Goal: Transaction & Acquisition: Purchase product/service

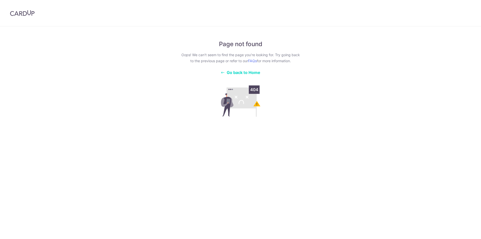
click at [235, 69] on div "Page not found Oops! We can’t seem to find the page you’re looking for. Try goi…" at bounding box center [240, 75] width 122 height 87
click at [239, 72] on span "Go back to Home" at bounding box center [244, 72] width 34 height 5
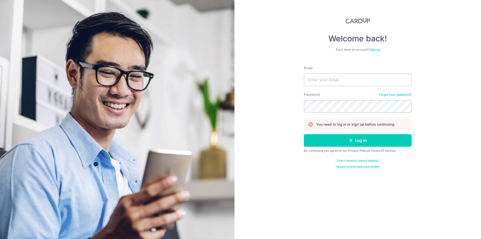
click at [340, 73] on div "Email" at bounding box center [358, 75] width 108 height 21
click at [340, 77] on input "Email" at bounding box center [358, 79] width 108 height 13
click at [337, 78] on input "Email" at bounding box center [358, 79] width 108 height 13
type input "[EMAIL_ADDRESS][DOMAIN_NAME]"
click at [304, 134] on button "Log in" at bounding box center [358, 140] width 108 height 13
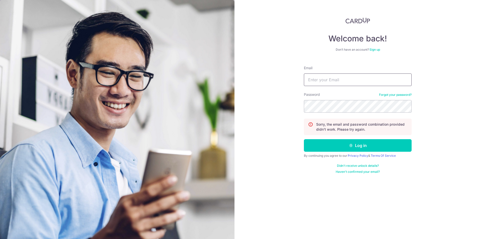
click at [337, 78] on input "Email" at bounding box center [358, 79] width 108 height 13
type input "[EMAIL_ADDRESS][DOMAIN_NAME]"
click at [304, 139] on button "Log in" at bounding box center [358, 145] width 108 height 13
click at [337, 78] on input "Email" at bounding box center [358, 79] width 108 height 13
type input "[EMAIL_ADDRESS][DOMAIN_NAME]"
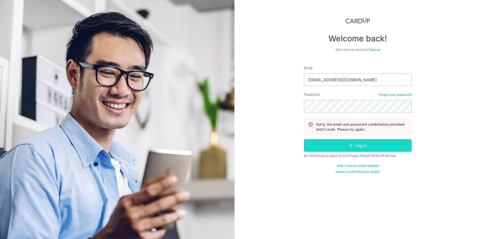
click at [363, 141] on button "Log in" at bounding box center [358, 145] width 108 height 13
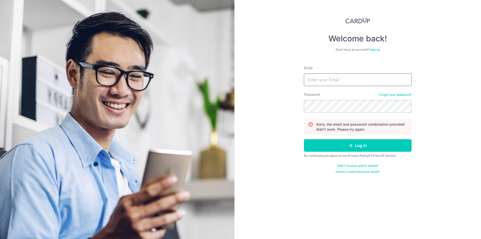
click at [329, 79] on input "Email" at bounding box center [358, 79] width 108 height 13
type input "Y"
type input "[EMAIL_ADDRESS][DOMAIN_NAME]"
click at [304, 139] on button "Log in" at bounding box center [358, 145] width 108 height 13
click at [403, 96] on link "Forgot your password?" at bounding box center [395, 95] width 33 height 4
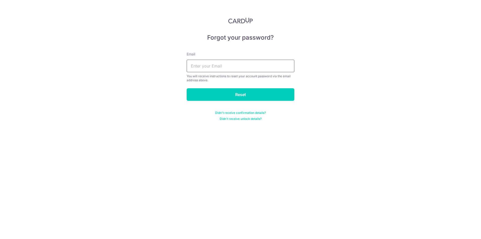
click at [246, 64] on input "text" at bounding box center [241, 66] width 108 height 13
type input "[EMAIL_ADDRESS][DOMAIN_NAME]"
click at [187, 88] on input "Reset" at bounding box center [241, 94] width 108 height 13
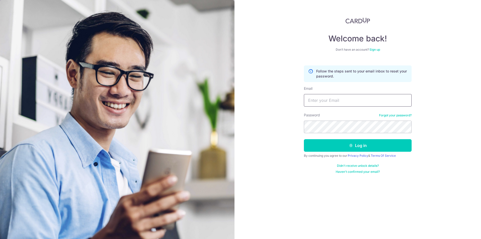
click at [338, 101] on input "Email" at bounding box center [358, 100] width 108 height 13
type input "yangieee1123@gmail.com"
click at [304, 139] on button "Log in" at bounding box center [358, 145] width 108 height 13
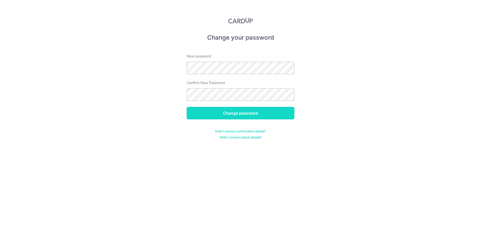
click at [222, 111] on input "Change password" at bounding box center [241, 113] width 108 height 13
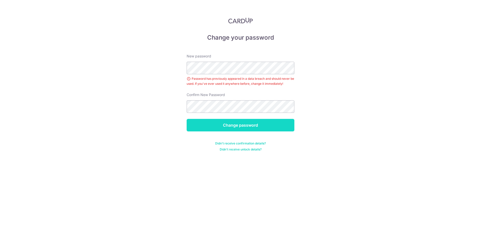
click at [258, 124] on input "Change password" at bounding box center [241, 125] width 108 height 13
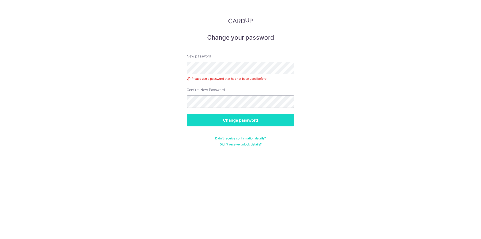
click at [267, 121] on input "Change password" at bounding box center [241, 120] width 108 height 13
click at [187, 114] on input "Change password" at bounding box center [241, 120] width 108 height 13
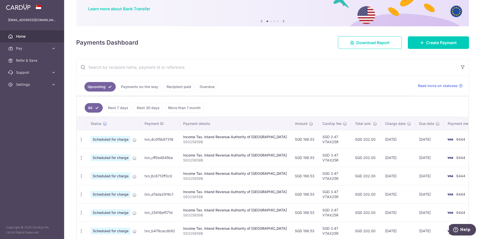
scroll to position [63, 0]
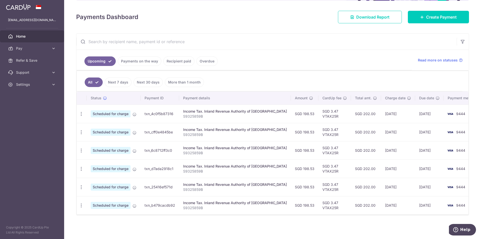
click at [444, 112] on td "9444" at bounding box center [463, 113] width 38 height 18
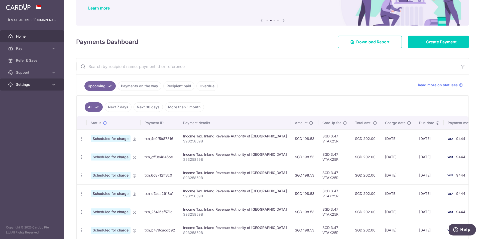
scroll to position [38, 0]
click at [44, 48] on span "Pay" at bounding box center [32, 48] width 33 height 5
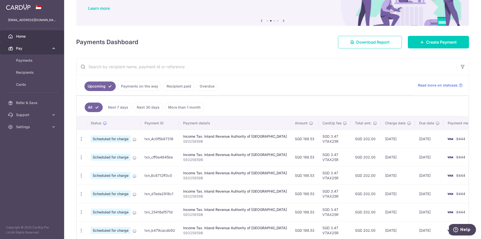
click at [45, 45] on link "Pay" at bounding box center [32, 48] width 64 height 12
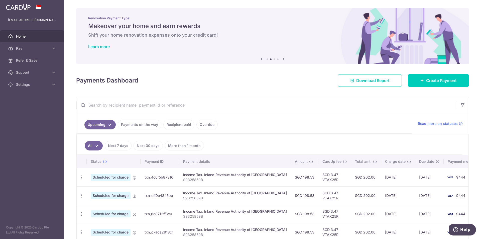
scroll to position [63, 0]
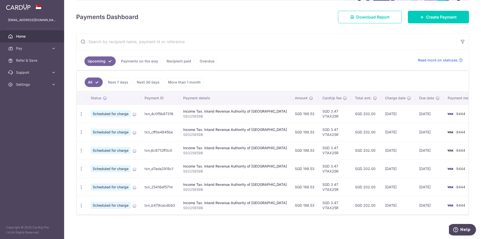
click at [114, 186] on span "Scheduled for charge" at bounding box center [111, 186] width 40 height 7
click at [456, 115] on span "9444" at bounding box center [460, 113] width 9 height 4
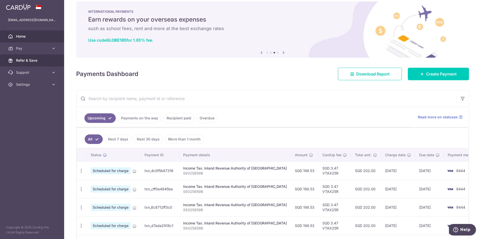
scroll to position [0, 0]
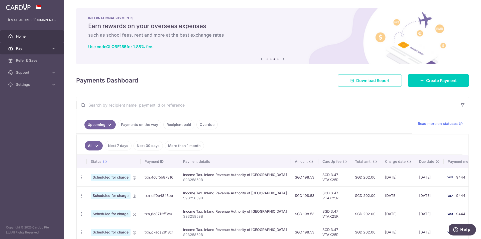
click at [34, 49] on span "Pay" at bounding box center [32, 48] width 33 height 5
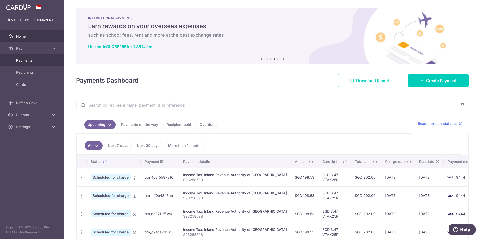
click at [40, 60] on span "Payments" at bounding box center [32, 60] width 33 height 5
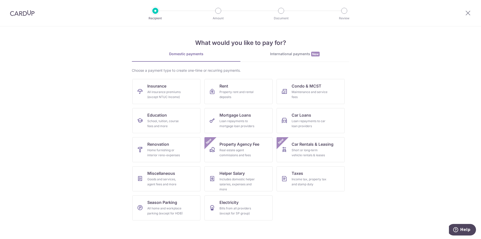
click at [299, 56] on div "International payments New" at bounding box center [294, 53] width 109 height 5
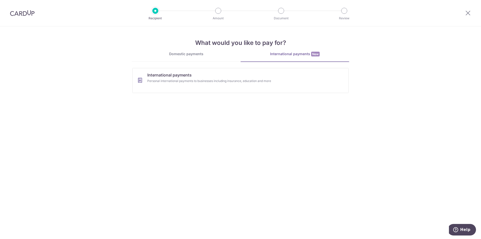
click at [197, 57] on link "Domestic payments" at bounding box center [186, 56] width 109 height 10
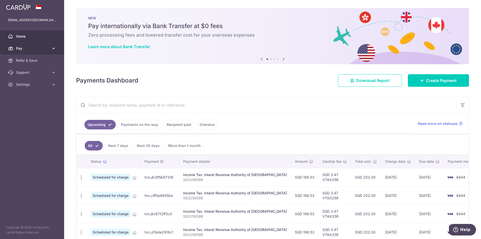
click at [41, 46] on span "Pay" at bounding box center [32, 48] width 33 height 5
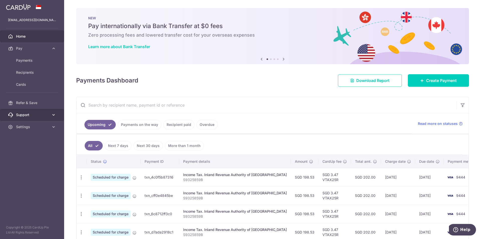
drag, startPoint x: 37, startPoint y: 112, endPoint x: 39, endPoint y: 114, distance: 2.9
click at [37, 112] on span "Support" at bounding box center [32, 114] width 33 height 5
click at [41, 115] on span "Support" at bounding box center [32, 114] width 33 height 5
click at [46, 129] on link "Settings" at bounding box center [32, 127] width 64 height 12
click at [46, 128] on span "Settings" at bounding box center [32, 126] width 33 height 5
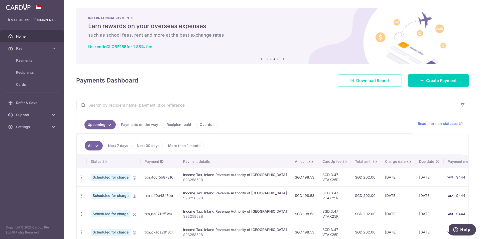
click at [244, 61] on img at bounding box center [272, 36] width 393 height 56
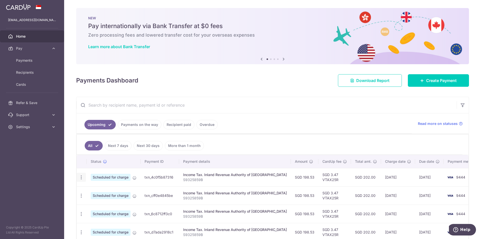
click at [80, 177] on icon "button" at bounding box center [81, 177] width 5 height 5
click at [108, 192] on span "Update payment" at bounding box center [108, 191] width 34 height 6
radio input "true"
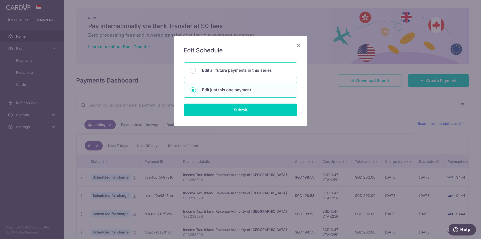
click at [257, 74] on div "Edit all future payments in this series" at bounding box center [241, 70] width 114 height 16
radio input "true"
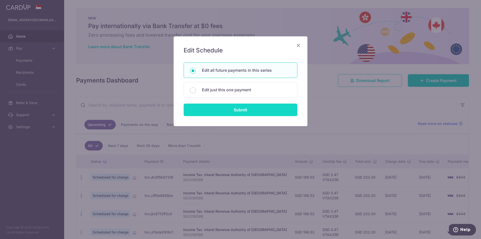
click at [247, 109] on input "Submit" at bounding box center [241, 109] width 114 height 13
radio input "true"
type input "198.53"
type input "S9325859B"
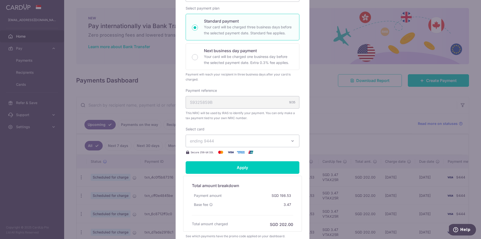
scroll to position [125, 0]
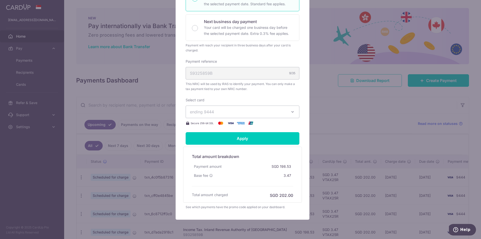
click at [244, 107] on button "ending 9444" at bounding box center [243, 111] width 114 height 13
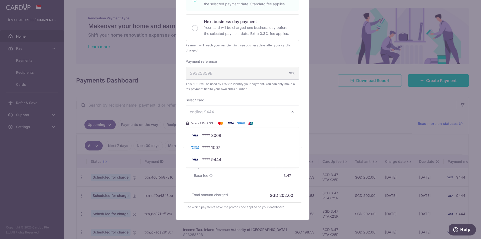
click at [247, 115] on button "ending 9444" at bounding box center [243, 111] width 114 height 13
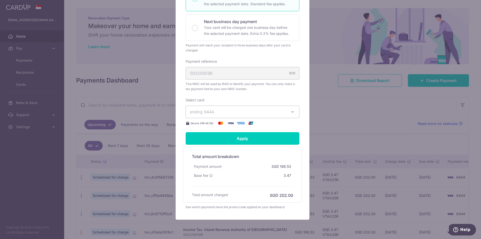
click at [249, 117] on button "ending 9444" at bounding box center [243, 111] width 114 height 13
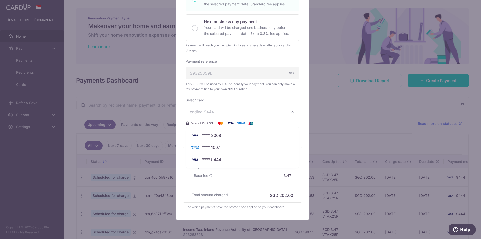
click at [261, 114] on button "ending 9444" at bounding box center [243, 111] width 114 height 13
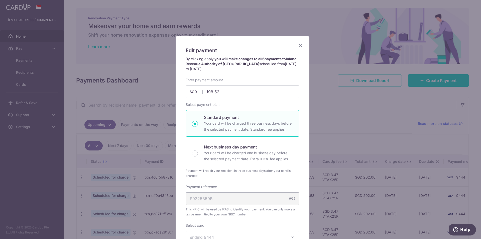
scroll to position [142, 0]
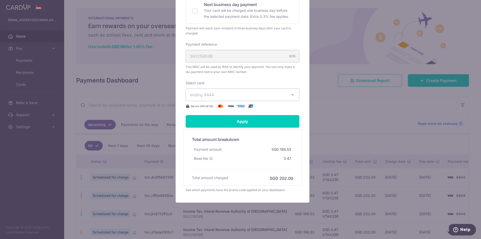
click at [245, 94] on span "ending 9444" at bounding box center [238, 95] width 96 height 6
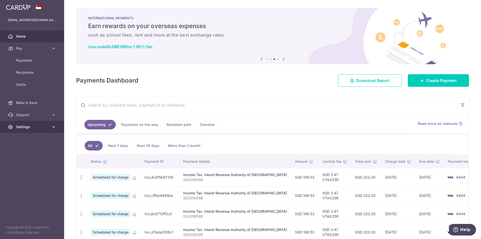
click at [38, 126] on span "Settings" at bounding box center [32, 126] width 33 height 5
click at [41, 137] on span "Account" at bounding box center [32, 138] width 33 height 5
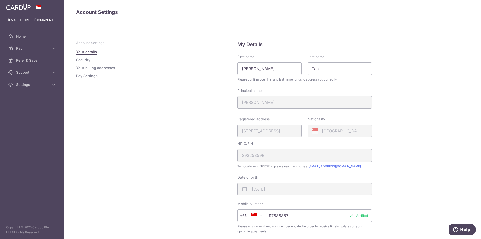
click at [87, 76] on link "Pay Settings" at bounding box center [87, 75] width 22 height 5
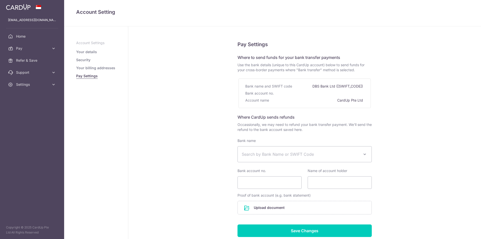
select select
click at [100, 65] on link "Your billing addresses" at bounding box center [95, 67] width 39 height 5
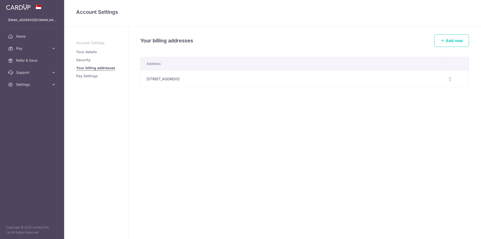
click at [84, 60] on link "Security" at bounding box center [83, 59] width 14 height 5
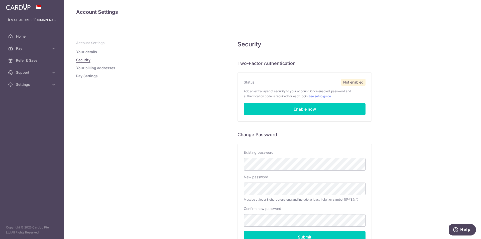
click at [88, 52] on link "Your details" at bounding box center [86, 51] width 21 height 5
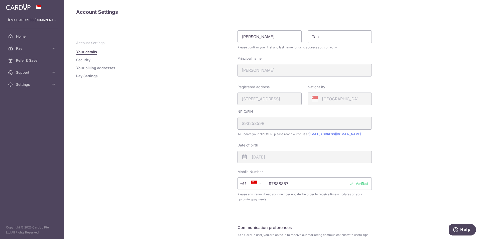
scroll to position [83, 0]
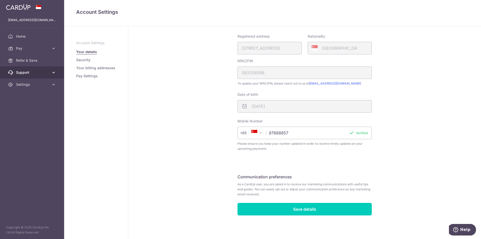
click at [38, 74] on span "Support" at bounding box center [32, 72] width 33 height 5
click at [39, 71] on span "Support" at bounding box center [32, 72] width 33 height 5
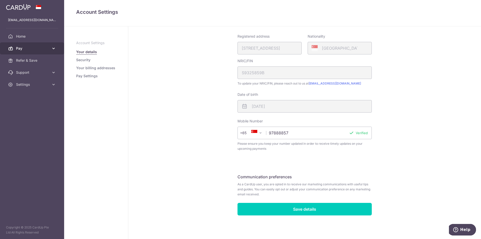
click at [43, 48] on span "Pay" at bounding box center [32, 48] width 33 height 5
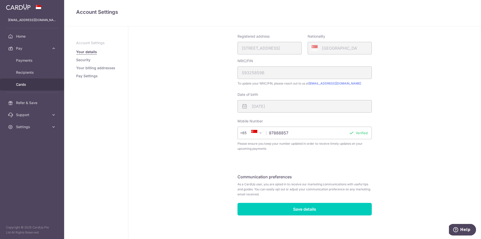
click at [19, 87] on link "Cards" at bounding box center [32, 84] width 64 height 12
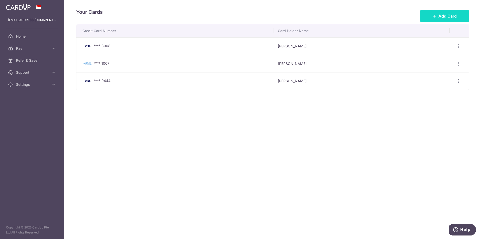
click at [455, 13] on button "Add Card" at bounding box center [444, 16] width 49 height 13
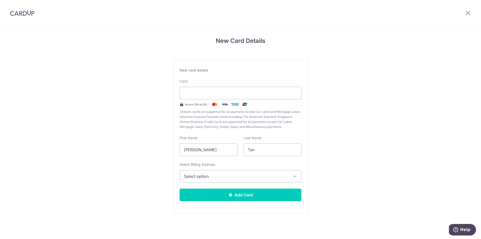
click at [229, 169] on div "Select Billing Address Select option Add Billing Address My Billing Addresses […" at bounding box center [241, 172] width 122 height 21
click at [229, 173] on span "Select option" at bounding box center [236, 176] width 104 height 6
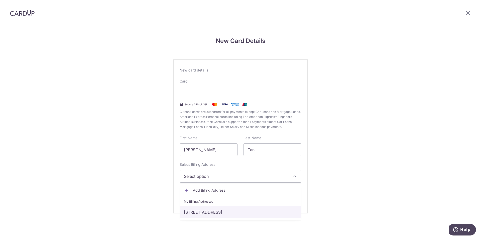
click at [213, 212] on link "[STREET_ADDRESS]" at bounding box center [240, 212] width 121 height 12
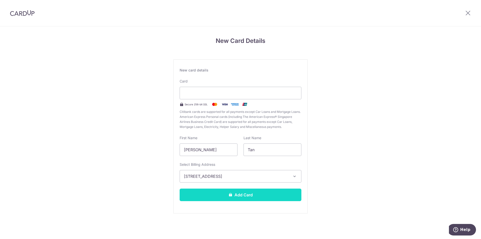
click at [230, 199] on button "Add Card" at bounding box center [241, 194] width 122 height 13
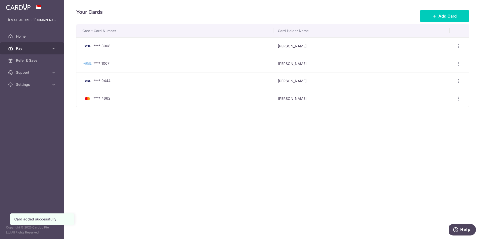
click at [43, 50] on span "Pay" at bounding box center [32, 48] width 33 height 5
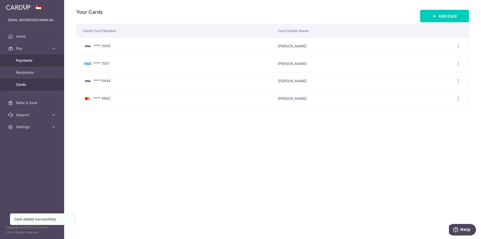
click at [31, 64] on link "Payments" at bounding box center [32, 60] width 64 height 12
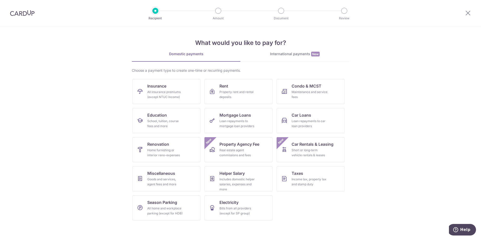
click at [20, 14] on img at bounding box center [22, 13] width 25 height 6
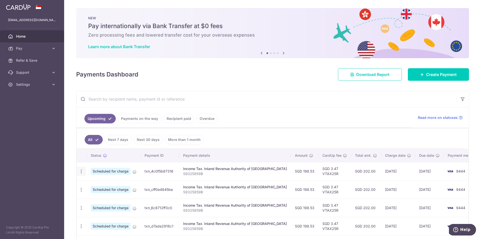
click at [81, 169] on icon "button" at bounding box center [81, 171] width 5 height 5
click at [97, 183] on span "Update payment" at bounding box center [108, 185] width 34 height 6
radio input "true"
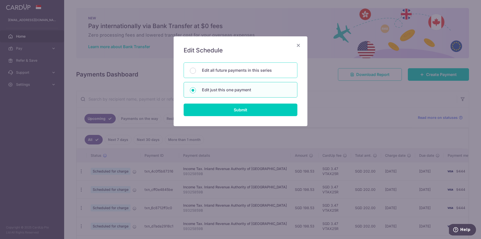
click at [240, 70] on p "Edit all future payments in this series" at bounding box center [246, 70] width 89 height 6
click at [196, 70] on input "Edit all future payments in this series" at bounding box center [193, 71] width 6 height 6
radio input "true"
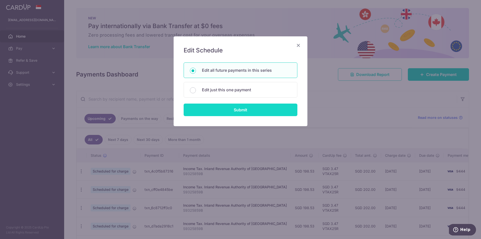
click at [232, 109] on input "Submit" at bounding box center [241, 109] width 114 height 13
radio input "true"
type input "198.53"
type input "S9325859B"
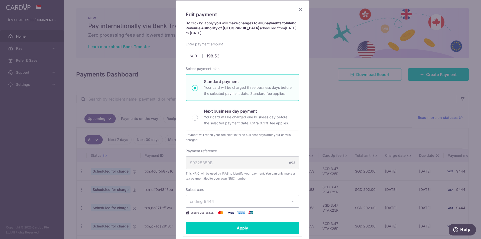
scroll to position [142, 0]
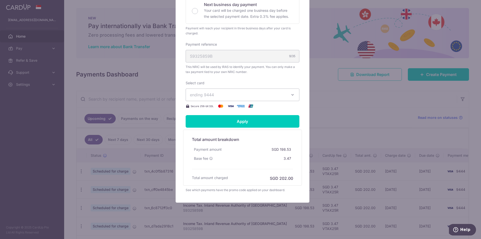
click at [261, 94] on span "ending 9444" at bounding box center [238, 95] width 96 height 6
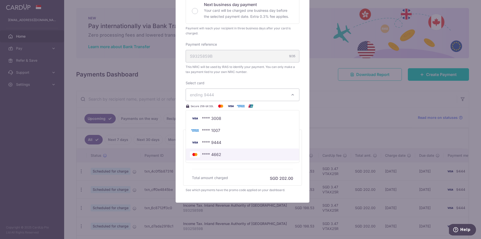
click at [213, 155] on span "**** 4662" at bounding box center [211, 154] width 19 height 6
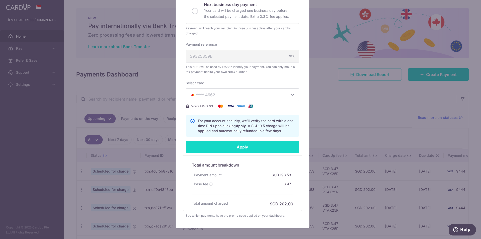
click at [264, 147] on input "Apply" at bounding box center [243, 147] width 114 height 13
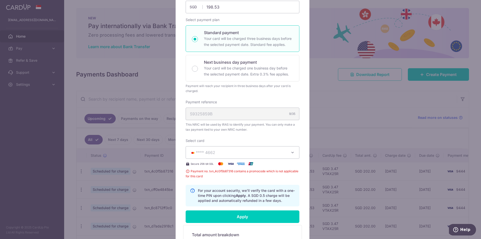
scroll to position [105, 0]
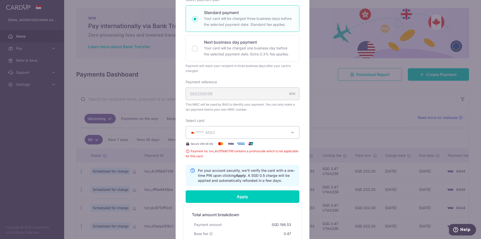
click at [262, 136] on button "**** 4662" at bounding box center [243, 132] width 114 height 13
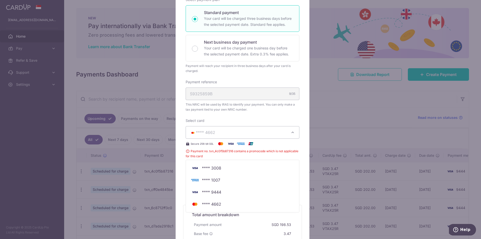
click at [261, 136] on button "**** 4662" at bounding box center [243, 132] width 114 height 13
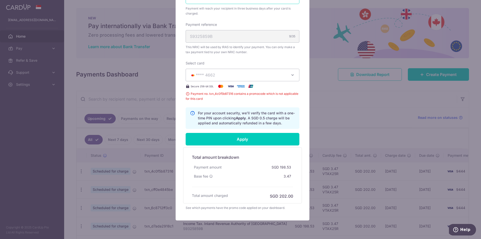
scroll to position [180, 0]
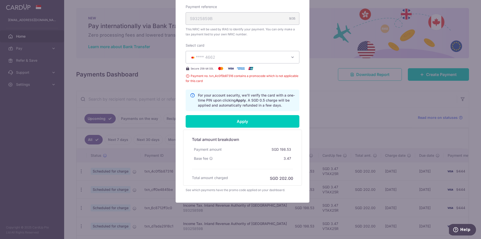
click at [33, 46] on div "Edit payment By clicking apply, you will make changes to all 6 payments to Inla…" at bounding box center [240, 119] width 481 height 239
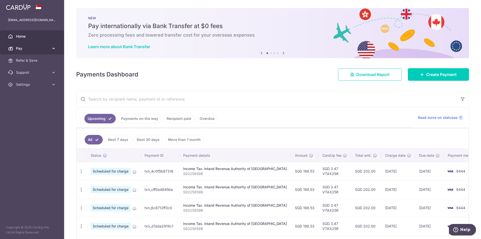
click at [42, 49] on span "Pay" at bounding box center [32, 48] width 33 height 5
click at [40, 51] on span "Pay" at bounding box center [32, 48] width 33 height 5
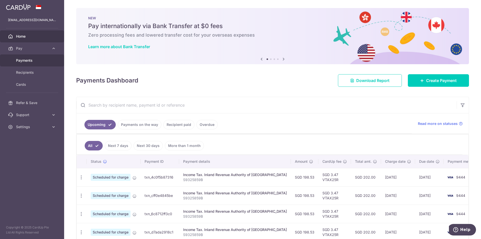
click at [30, 61] on span "Payments" at bounding box center [32, 60] width 33 height 5
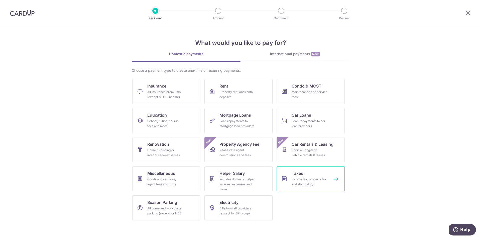
click at [311, 176] on link "Taxes Income tax, property tax and stamp duty" at bounding box center [311, 178] width 68 height 25
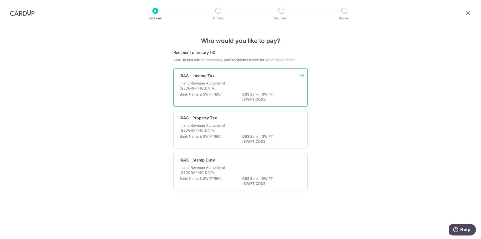
click at [251, 83] on div "Inland Revenue Authority of [GEOGRAPHIC_DATA]" at bounding box center [241, 86] width 122 height 11
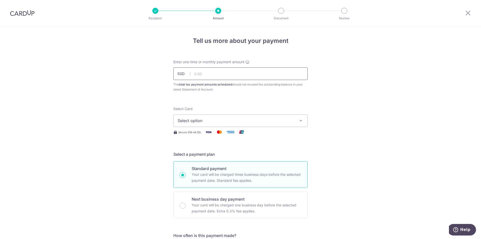
click at [235, 72] on input "text" at bounding box center [240, 73] width 134 height 13
click at [227, 121] on span "Select option" at bounding box center [236, 120] width 117 height 6
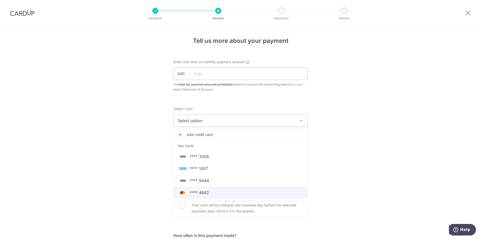
click at [206, 192] on span "**** 4662" at bounding box center [199, 192] width 19 height 6
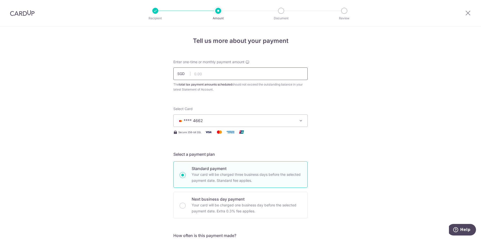
click at [216, 72] on input "text" at bounding box center [240, 73] width 134 height 13
paste input "198.53"
type input "198.53"
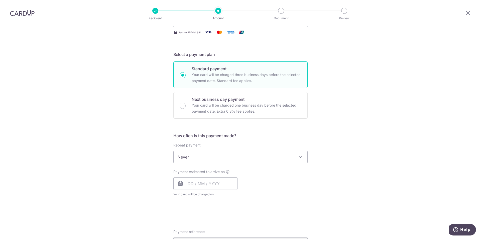
scroll to position [100, 0]
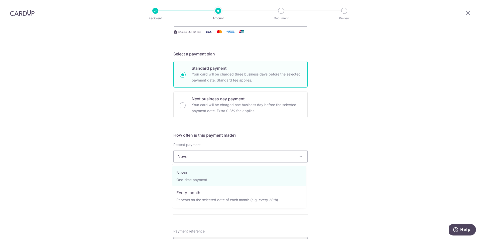
click at [237, 155] on span "Never" at bounding box center [241, 156] width 134 height 12
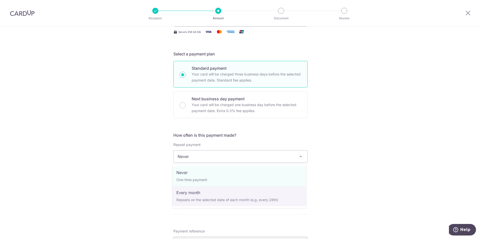
select select "3"
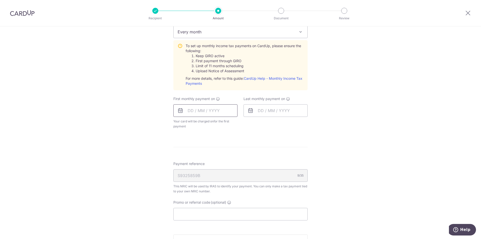
scroll to position [225, 0]
click at [221, 106] on input "text" at bounding box center [205, 109] width 64 height 13
click at [181, 123] on div "Prev Next Oct Nov Dec 2025 2026 2027" at bounding box center [214, 123] width 80 height 12
click at [205, 122] on select "Oct Nov Dec" at bounding box center [201, 123] width 13 height 4
click at [206, 123] on select "Oct Nov Dec" at bounding box center [201, 123] width 13 height 4
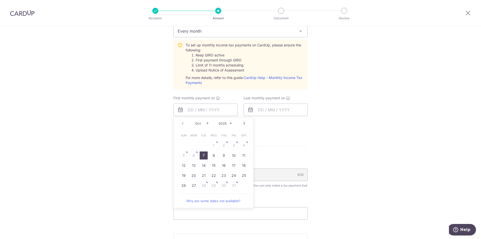
click at [203, 155] on link "7" at bounding box center [204, 155] width 8 height 8
type input "[DATE]"
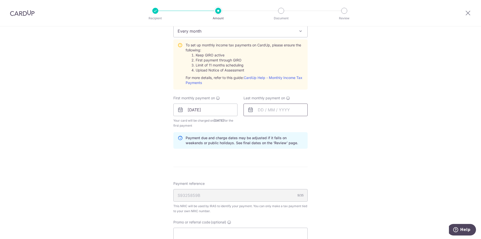
click at [288, 110] on input "text" at bounding box center [275, 109] width 64 height 13
click at [294, 124] on select "2025 2026 2027" at bounding box center [295, 123] width 13 height 4
click at [267, 122] on select "Jan Feb Mar Apr May Jun Jul Aug Sep Oct Nov Dec" at bounding box center [271, 123] width 13 height 4
click at [281, 175] on link "25" at bounding box center [284, 175] width 8 height 8
type input "[DATE]"
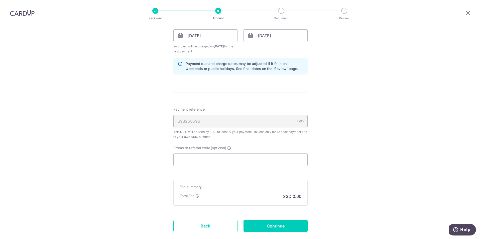
scroll to position [301, 0]
click at [213, 161] on input "Promo or referral code (optional)" at bounding box center [240, 158] width 134 height 13
paste input "MCTAX25"
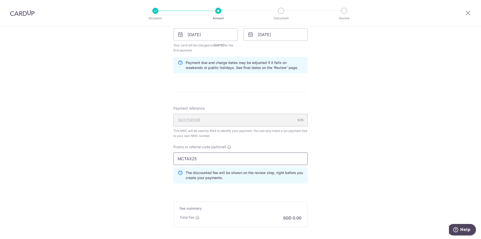
type input "MCTAX25"
click at [325, 161] on div "Tell us more about your payment Enter one-time or monthly payment amount SGD 19…" at bounding box center [240, 8] width 481 height 565
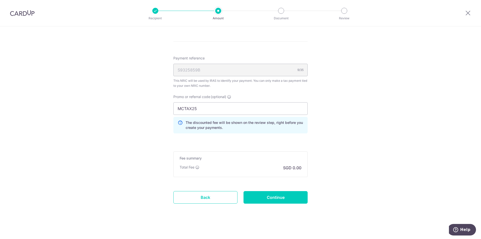
scroll to position [353, 0]
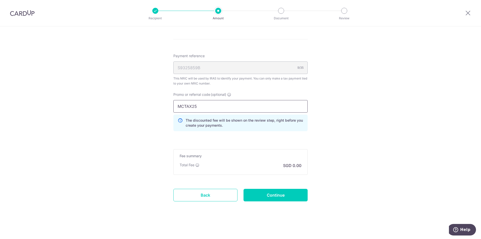
click at [218, 108] on input "MCTAX25" at bounding box center [240, 106] width 134 height 13
click at [214, 122] on p "The discounted fee will be shown on the review step, right before you create yo…" at bounding box center [245, 123] width 118 height 10
click at [287, 192] on input "Continue" at bounding box center [275, 195] width 64 height 13
type input "Create Schedule"
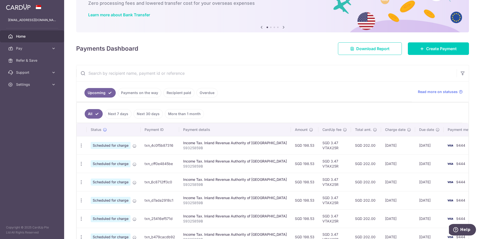
scroll to position [50, 0]
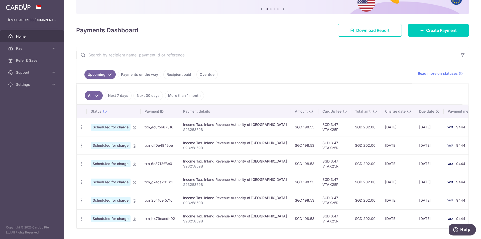
drag, startPoint x: 295, startPoint y: 126, endPoint x: 287, endPoint y: 125, distance: 8.3
click at [291, 125] on td "SGD 198.53" at bounding box center [305, 127] width 28 height 18
copy td "198.53"
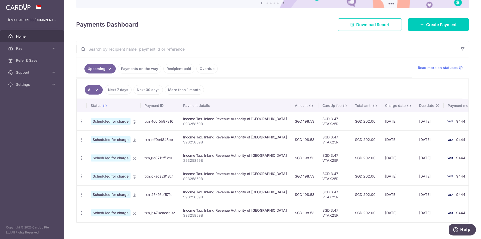
scroll to position [63, 0]
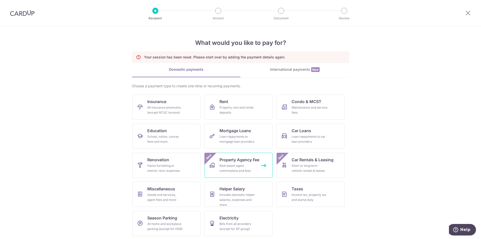
scroll to position [1, 0]
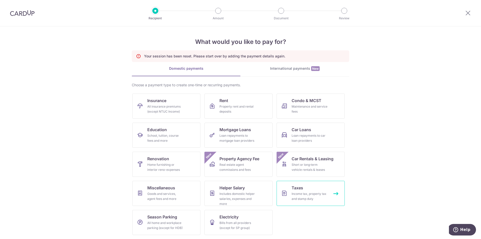
click at [310, 189] on link "Taxes Income tax, property tax and stamp duty" at bounding box center [311, 193] width 68 height 25
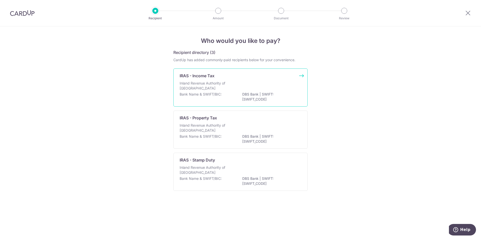
click at [251, 90] on div "Inland Revenue Authority of [GEOGRAPHIC_DATA]" at bounding box center [241, 86] width 122 height 11
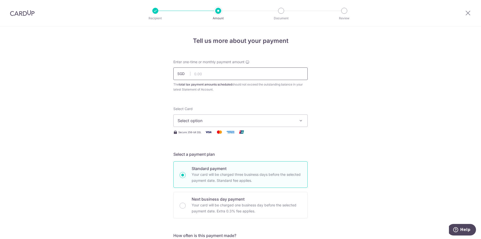
click at [213, 73] on input "text" at bounding box center [240, 73] width 134 height 13
type input "198.53"
drag, startPoint x: 273, startPoint y: 121, endPoint x: 269, endPoint y: 124, distance: 4.9
click at [273, 121] on span "Select option" at bounding box center [236, 120] width 117 height 6
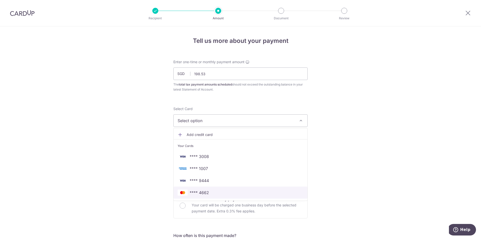
click at [203, 191] on span "**** 4662" at bounding box center [199, 192] width 19 height 6
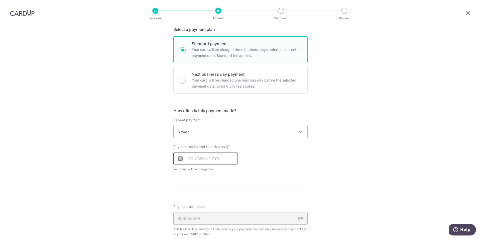
scroll to position [125, 0]
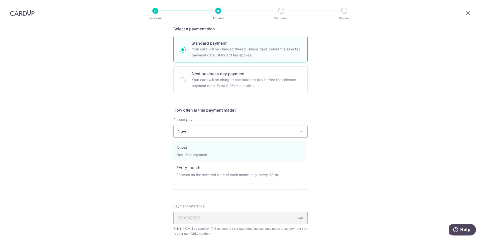
click at [235, 130] on span "Never" at bounding box center [241, 131] width 134 height 12
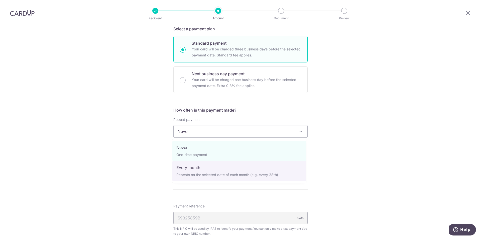
drag, startPoint x: 199, startPoint y: 172, endPoint x: 196, endPoint y: 172, distance: 2.8
select select "3"
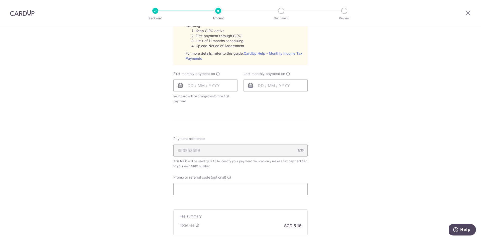
scroll to position [250, 0]
click at [217, 87] on input "text" at bounding box center [205, 84] width 64 height 13
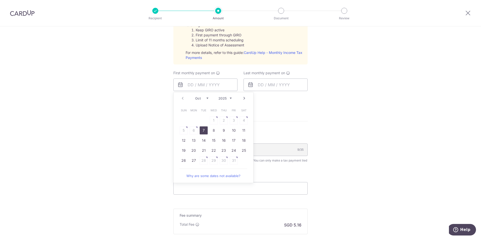
click at [202, 131] on link "7" at bounding box center [204, 130] width 8 height 8
type input "[DATE]"
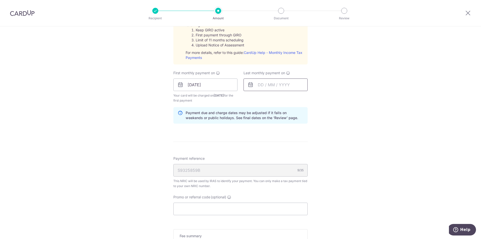
click at [268, 87] on input "text" at bounding box center [275, 84] width 64 height 13
click at [298, 98] on select "2025 2026 2027" at bounding box center [295, 98] width 13 height 4
click at [274, 100] on select "Jan Feb Mar Apr May Jun Jul Aug Sep Oct Nov Dec" at bounding box center [271, 98] width 13 height 4
click at [285, 151] on link "25" at bounding box center [284, 150] width 8 height 8
type input "[DATE]"
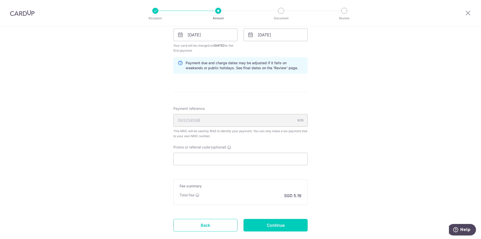
scroll to position [301, 0]
click at [249, 158] on input "Promo or referral code (optional)" at bounding box center [240, 158] width 134 height 13
paste input "MCTAX25"
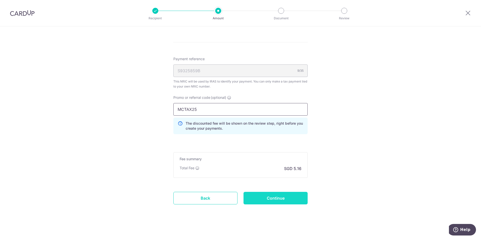
scroll to position [353, 0]
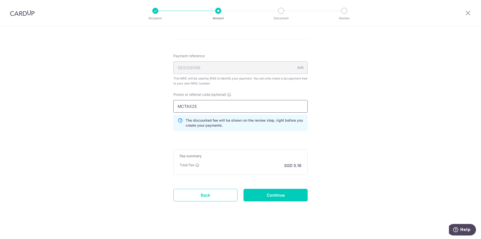
type input "MCTAX25"
click button "Add Card" at bounding box center [0, 0] width 0 height 0
click at [264, 194] on input "Continue" at bounding box center [275, 195] width 64 height 13
type input "Create Schedule"
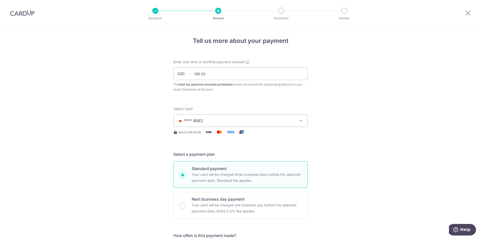
scroll to position [282, 0]
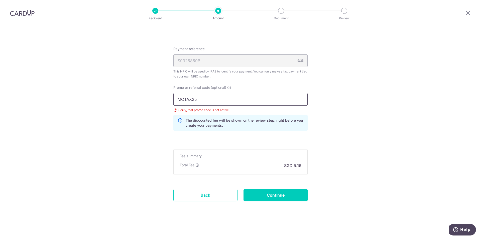
drag, startPoint x: 198, startPoint y: 100, endPoint x: 119, endPoint y: 97, distance: 79.2
paste input "SETHISFY"
type input "SETHISFY"
click at [260, 194] on input "Continue" at bounding box center [275, 195] width 64 height 13
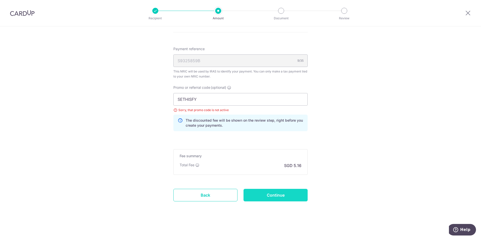
type input "Update Schedule"
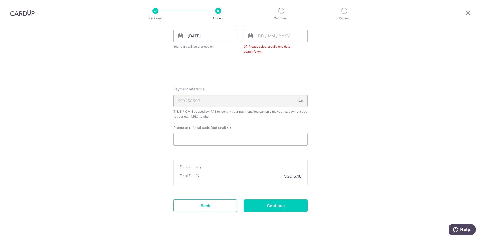
scroll to position [208, 0]
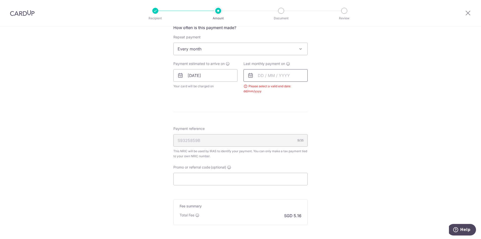
click at [272, 72] on input "text" at bounding box center [275, 75] width 64 height 13
click at [271, 88] on select "Oct Nov Dec" at bounding box center [271, 89] width 13 height 4
click at [293, 85] on div "Prev Next Oct Nov Dec 2025 2026 2027" at bounding box center [284, 89] width 80 height 12
click at [293, 87] on select "2025 2026 2027" at bounding box center [295, 89] width 13 height 4
click at [274, 88] on select "Jan Feb Mar Apr May Jun Jul Aug Sep Oct Nov Dec" at bounding box center [271, 89] width 13 height 4
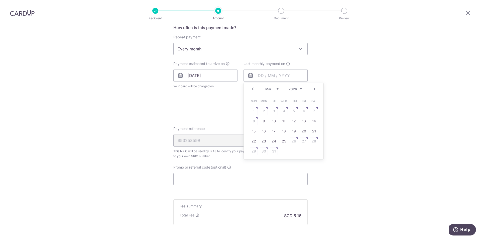
click at [287, 141] on td "25" at bounding box center [284, 141] width 10 height 10
type input "[DATE]"
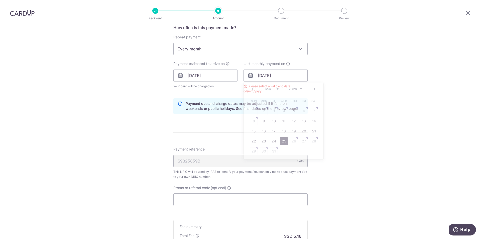
click at [284, 141] on form "Enter one-time or monthly payment amount SGD 198.53 198.53 The total tax paymen…" at bounding box center [240, 69] width 134 height 434
click at [213, 192] on div "Promo or referral code (optional) The discounted fee will be shown on the revie…" at bounding box center [240, 195] width 134 height 21
click at [213, 195] on input "Promo or referral code (optional)" at bounding box center [240, 199] width 134 height 13
paste input "SETHISFY"
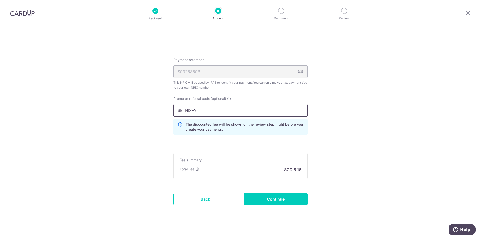
scroll to position [301, 0]
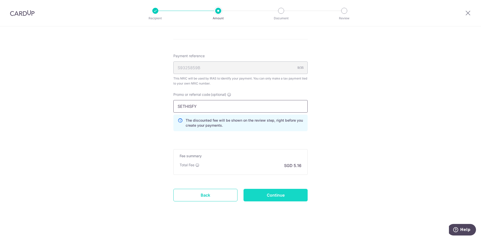
type input "SETHISFY"
click at [267, 194] on input "Continue" at bounding box center [275, 195] width 64 height 13
type input "Update Schedule"
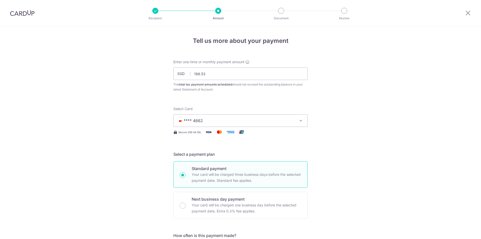
scroll to position [265, 0]
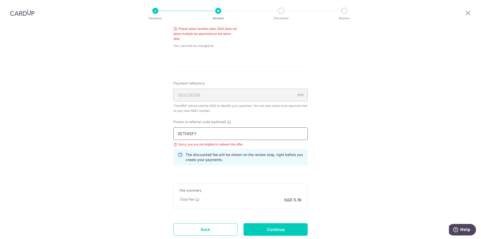
drag, startPoint x: 204, startPoint y: 133, endPoint x: 90, endPoint y: 133, distance: 113.7
click at [90, 132] on div "Tell us more about your payment Enter one-time or monthly payment amount SGD 19…" at bounding box center [240, 17] width 481 height 512
paste input "GET225"
type input "GET225"
click at [252, 229] on input "Continue" at bounding box center [275, 229] width 64 height 13
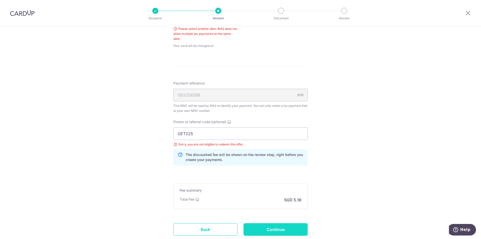
type input "Update Schedule"
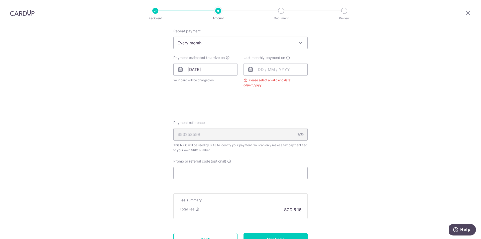
scroll to position [208, 0]
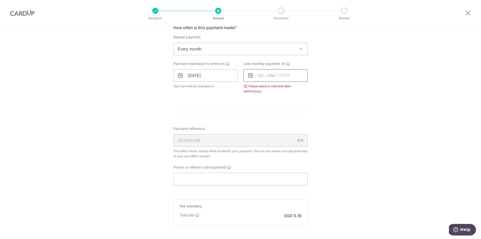
click at [270, 75] on input "text" at bounding box center [275, 75] width 64 height 13
click at [289, 89] on select "2025 2026 2027" at bounding box center [295, 89] width 13 height 4
click at [275, 90] on select "Jan Feb Mar Apr May Jun [DATE] Aug Sep Oct Nov Dec" at bounding box center [271, 89] width 13 height 4
click at [280, 142] on link "25" at bounding box center [284, 141] width 8 height 8
type input "[DATE]"
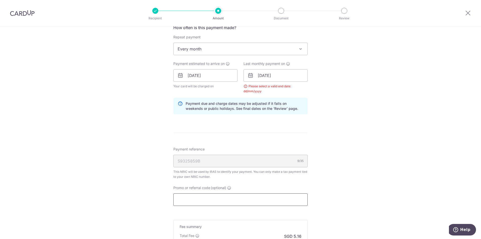
click at [196, 199] on input "Promo or referral code (optional)" at bounding box center [240, 199] width 134 height 13
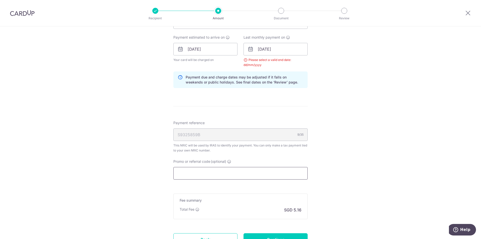
scroll to position [278, 0]
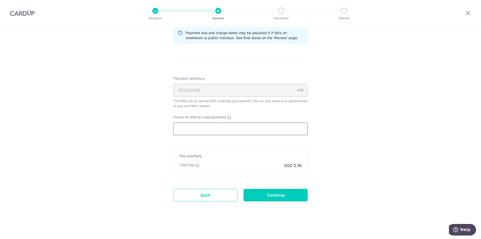
paste input "GET225"
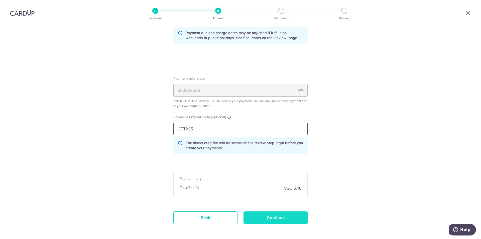
type input "GET225"
click at [264, 217] on input "Continue" at bounding box center [275, 217] width 64 height 13
type input "Update Schedule"
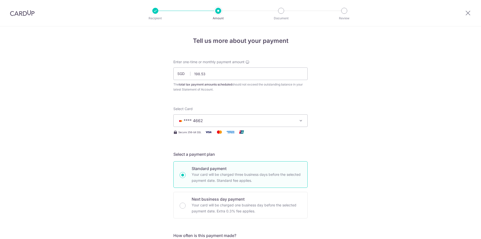
scroll to position [265, 0]
